Goal: Transaction & Acquisition: Purchase product/service

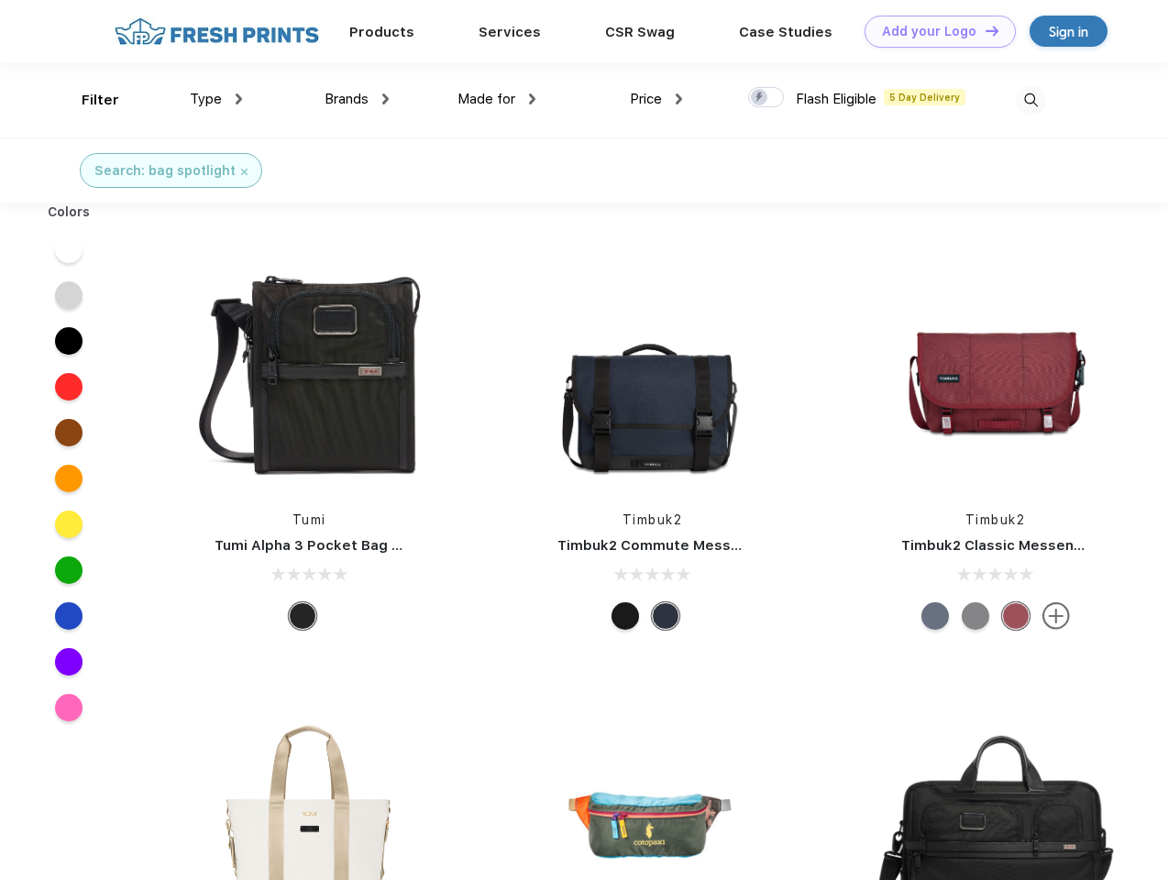
click at [933, 31] on link "Add your Logo Design Tool" at bounding box center [939, 32] width 151 height 32
click at [0, 0] on div "Design Tool" at bounding box center [0, 0] width 0 height 0
click at [983, 30] on link "Add your Logo Design Tool" at bounding box center [939, 32] width 151 height 32
click at [88, 100] on div "Filter" at bounding box center [101, 100] width 38 height 21
click at [216, 99] on span "Type" at bounding box center [206, 99] width 32 height 16
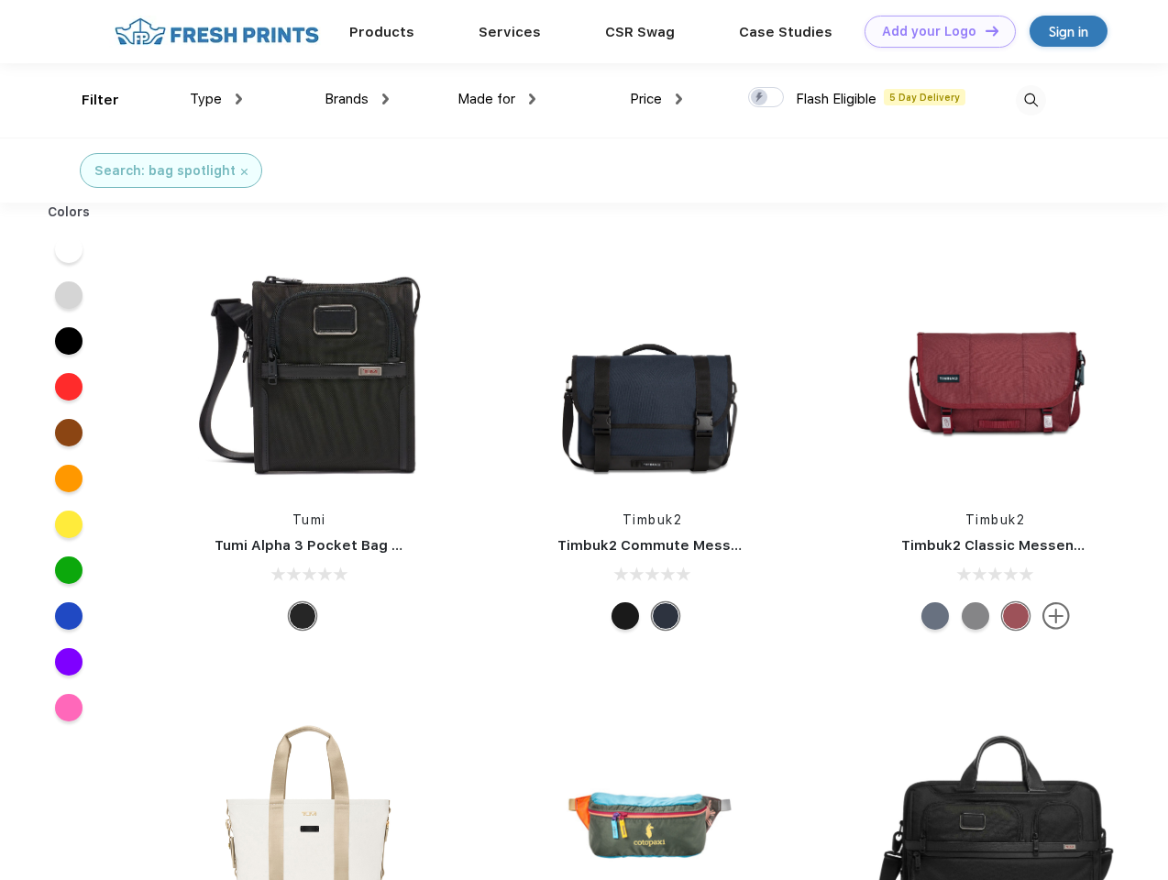
click at [356, 99] on span "Brands" at bounding box center [346, 99] width 44 height 16
click at [497, 99] on span "Made for" at bounding box center [486, 99] width 58 height 16
click at [656, 99] on span "Price" at bounding box center [646, 99] width 32 height 16
click at [766, 98] on div at bounding box center [766, 97] width 36 height 20
click at [760, 98] on input "checkbox" at bounding box center [754, 92] width 12 height 12
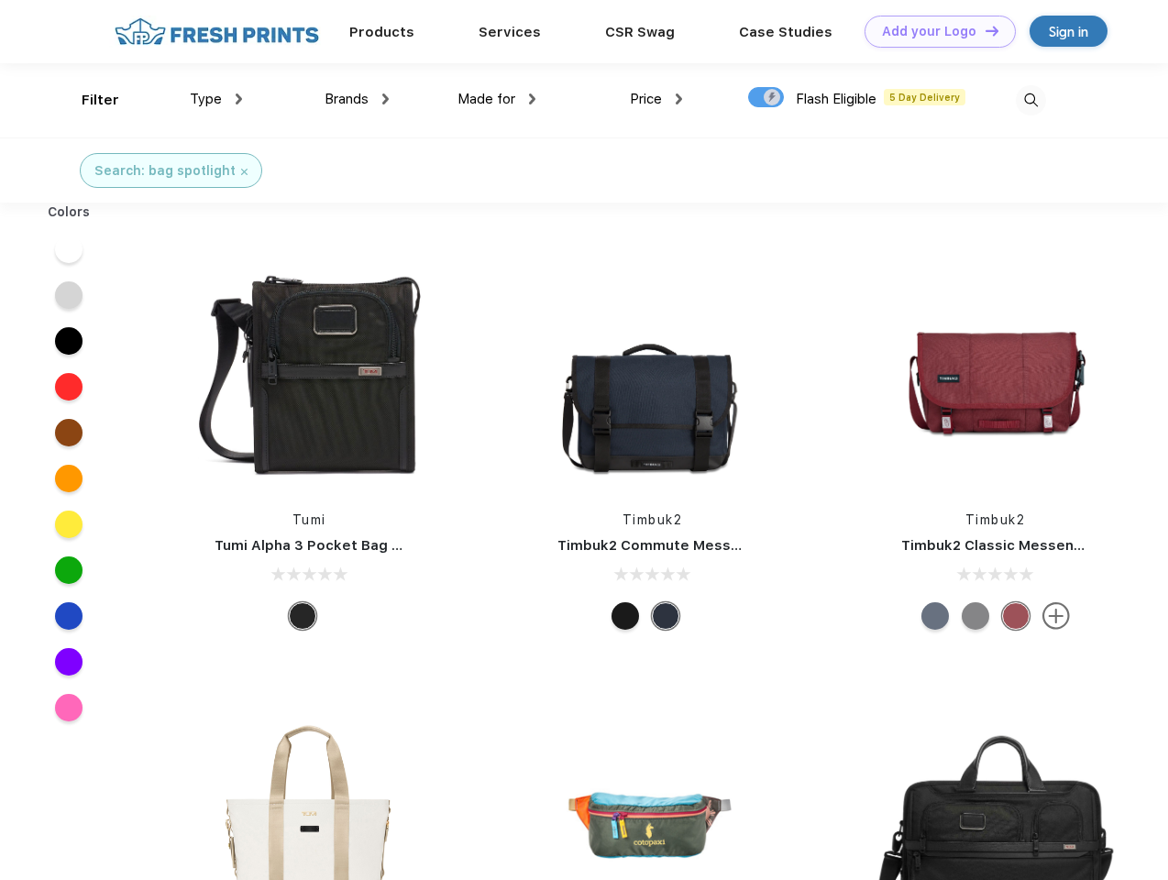
click at [1030, 100] on img at bounding box center [1030, 100] width 30 height 30
